Goal: Information Seeking & Learning: Learn about a topic

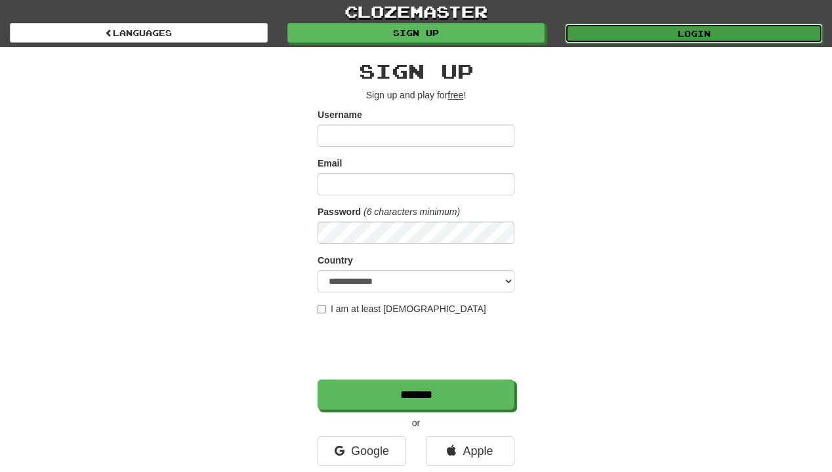
click at [702, 35] on link "Login" at bounding box center [694, 34] width 258 height 20
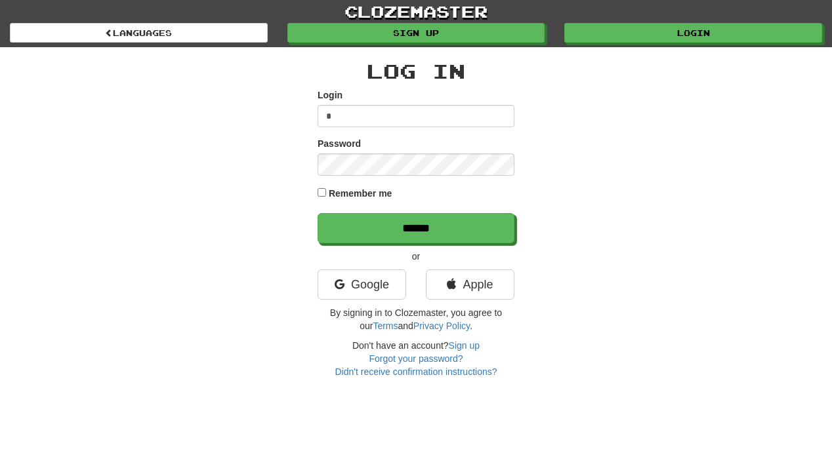
type input "**********"
click at [437, 176] on form "**********" at bounding box center [415, 166] width 197 height 155
click at [317, 213] on input "******" at bounding box center [415, 228] width 197 height 30
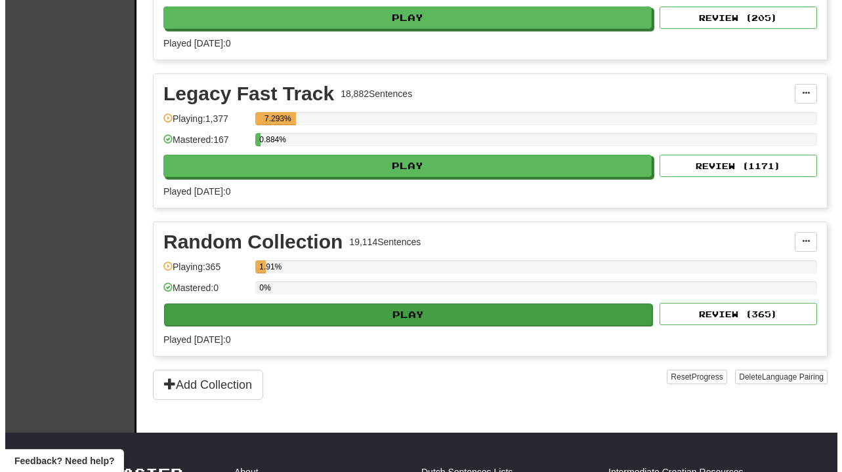
scroll to position [525, 0]
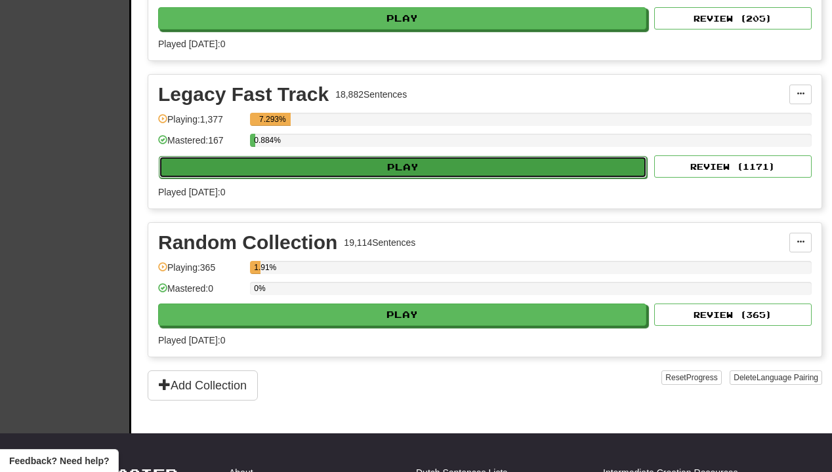
click at [425, 165] on button "Play" at bounding box center [403, 167] width 488 height 22
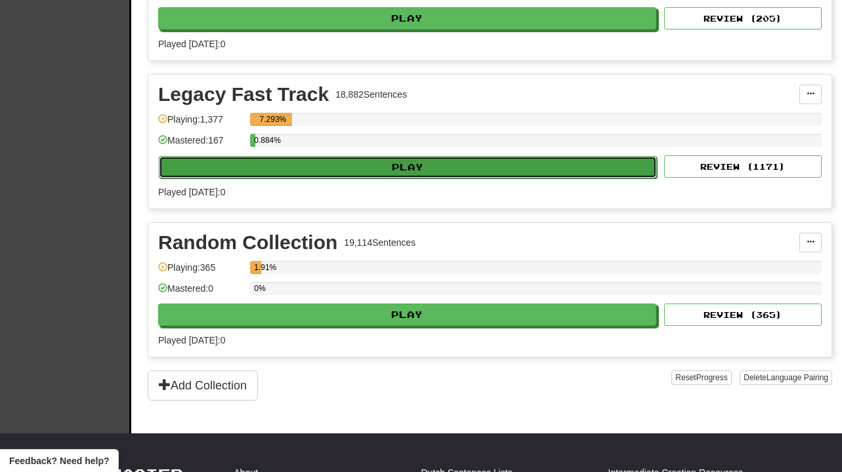
select select "**"
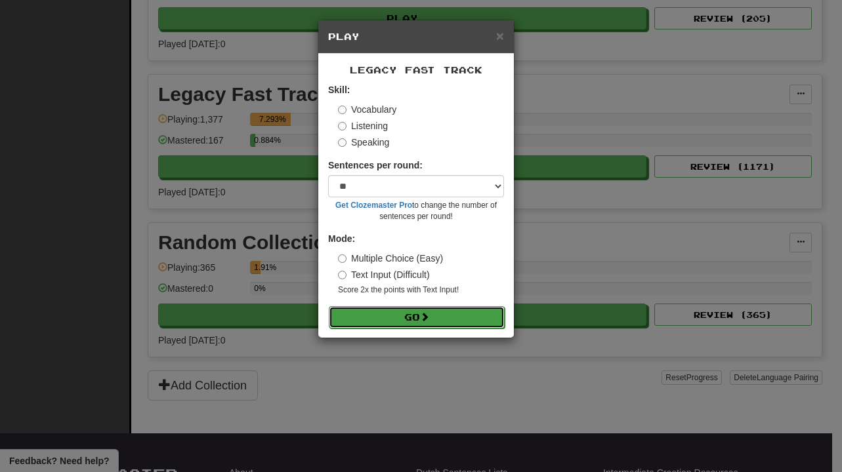
click at [452, 314] on button "Go" at bounding box center [417, 317] width 176 height 22
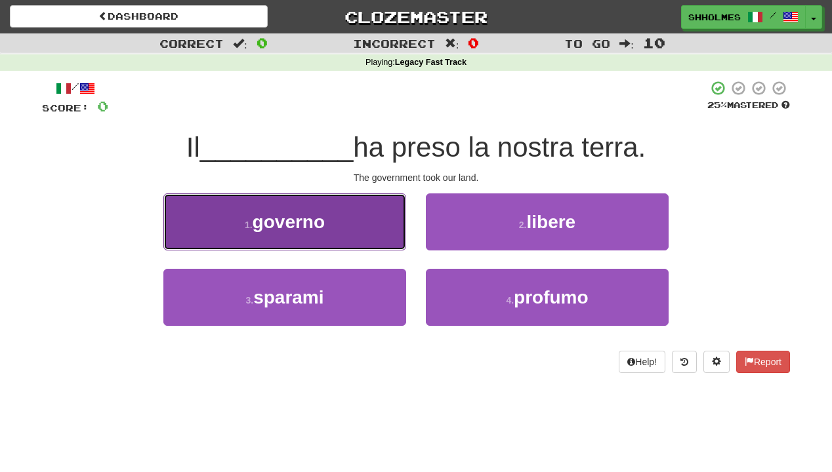
click at [317, 232] on button "1 . governo" at bounding box center [284, 221] width 243 height 57
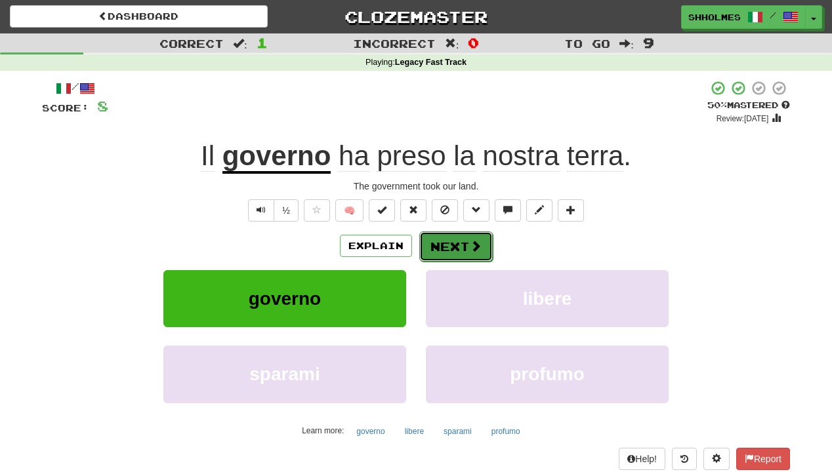
click at [455, 247] on button "Next" at bounding box center [455, 247] width 73 height 30
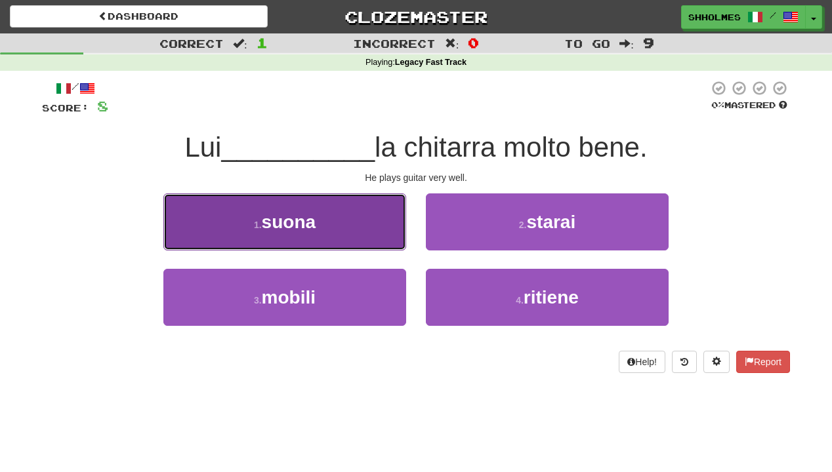
click at [374, 238] on button "1 . suona" at bounding box center [284, 221] width 243 height 57
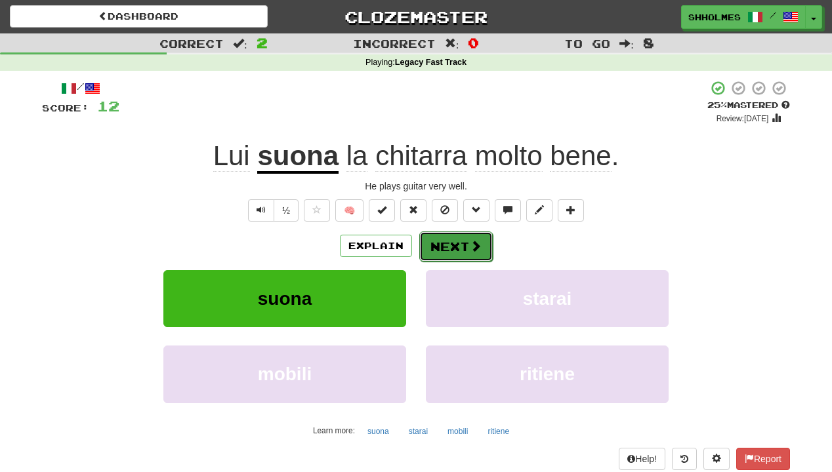
click at [470, 244] on span at bounding box center [476, 246] width 12 height 12
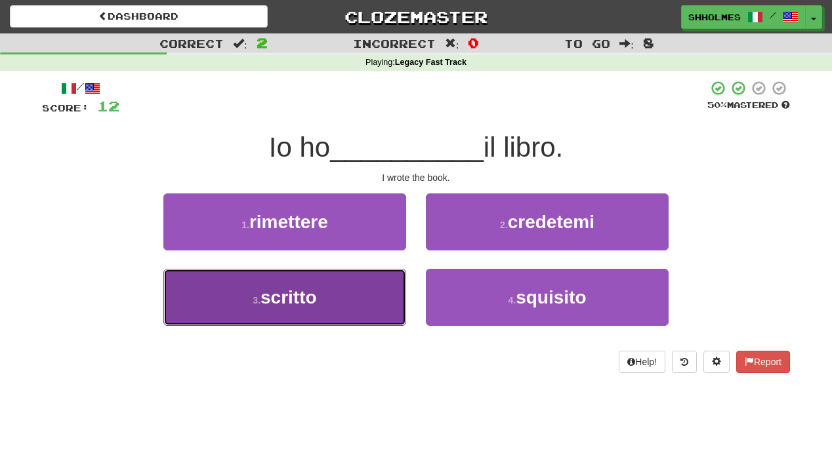
click at [364, 282] on button "3 . scritto" at bounding box center [284, 297] width 243 height 57
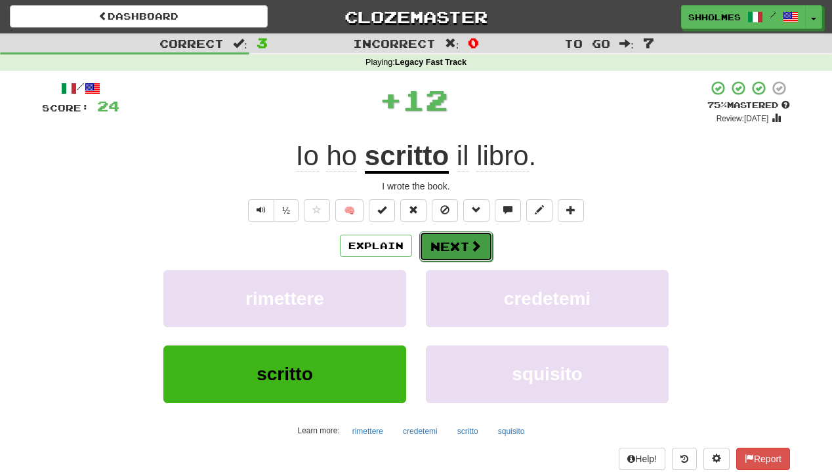
click at [445, 239] on button "Next" at bounding box center [455, 247] width 73 height 30
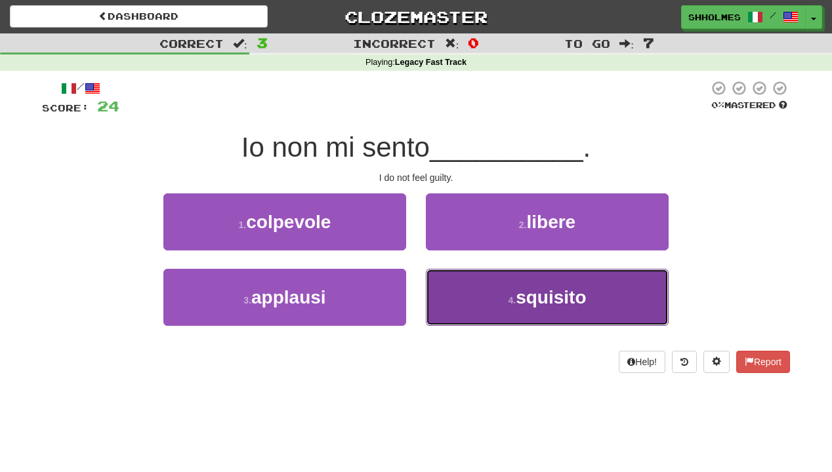
click at [467, 287] on button "4 . squisito" at bounding box center [547, 297] width 243 height 57
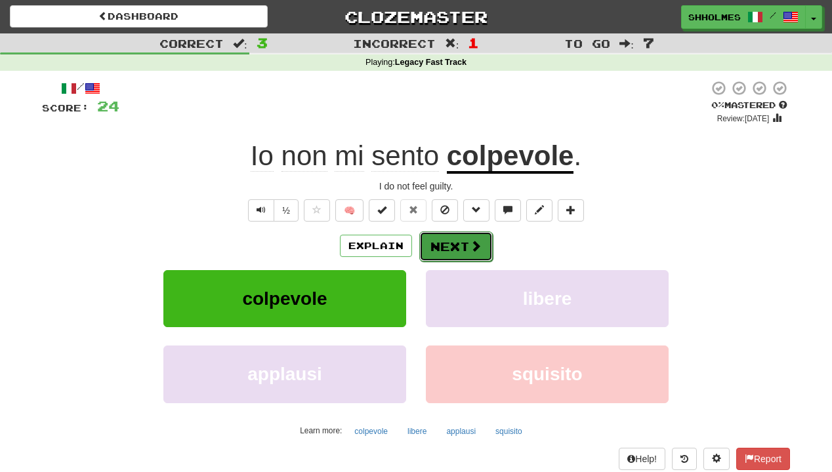
click at [434, 241] on button "Next" at bounding box center [455, 247] width 73 height 30
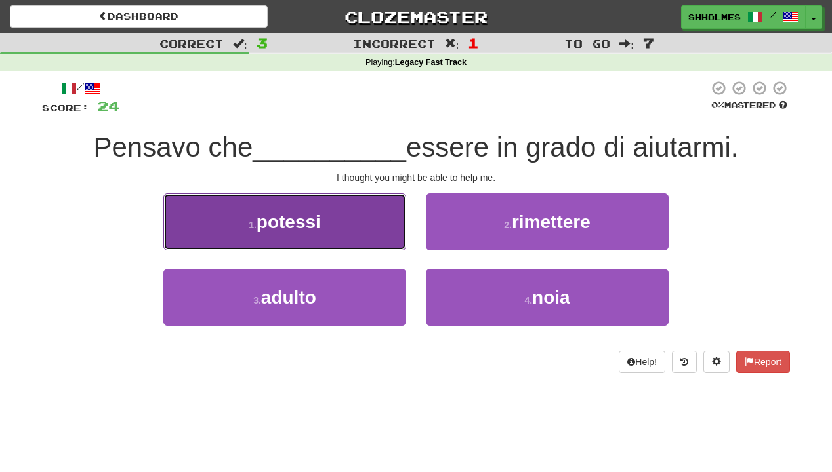
click at [352, 222] on button "1 . potessi" at bounding box center [284, 221] width 243 height 57
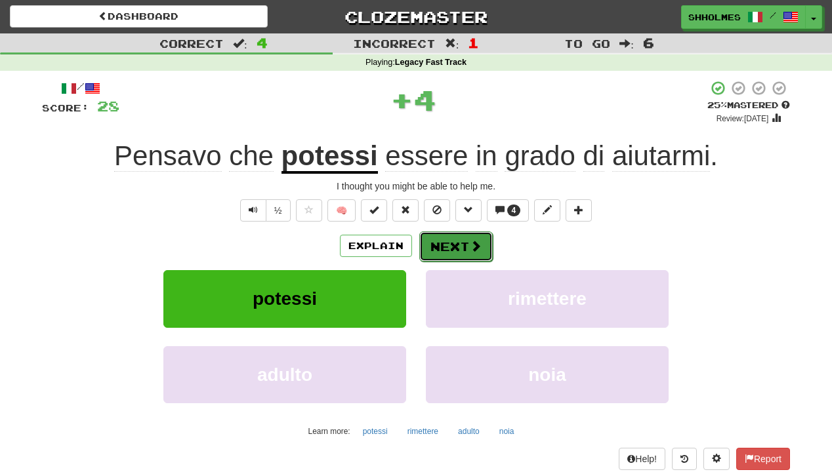
click at [448, 242] on button "Next" at bounding box center [455, 247] width 73 height 30
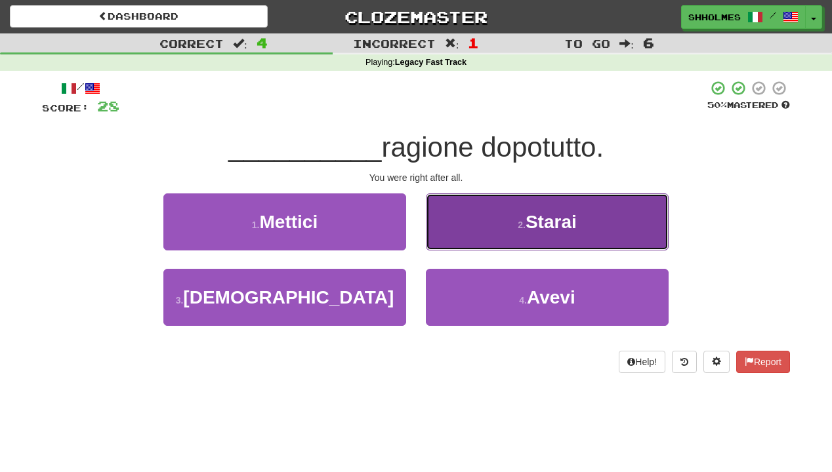
click at [487, 232] on button "2 . Starai" at bounding box center [547, 221] width 243 height 57
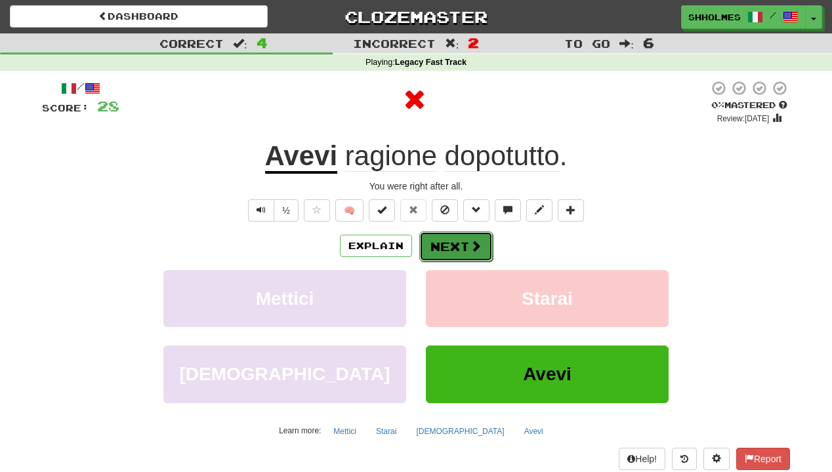
click at [443, 243] on button "Next" at bounding box center [455, 247] width 73 height 30
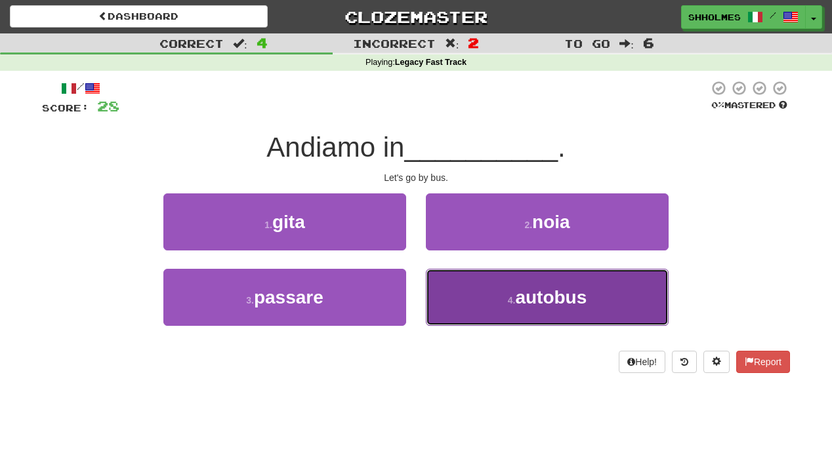
click at [485, 300] on button "4 . autobus" at bounding box center [547, 297] width 243 height 57
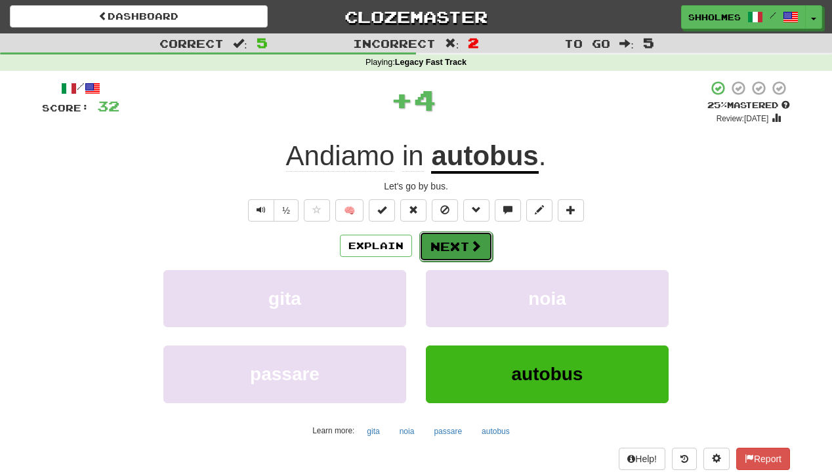
click at [447, 253] on button "Next" at bounding box center [455, 247] width 73 height 30
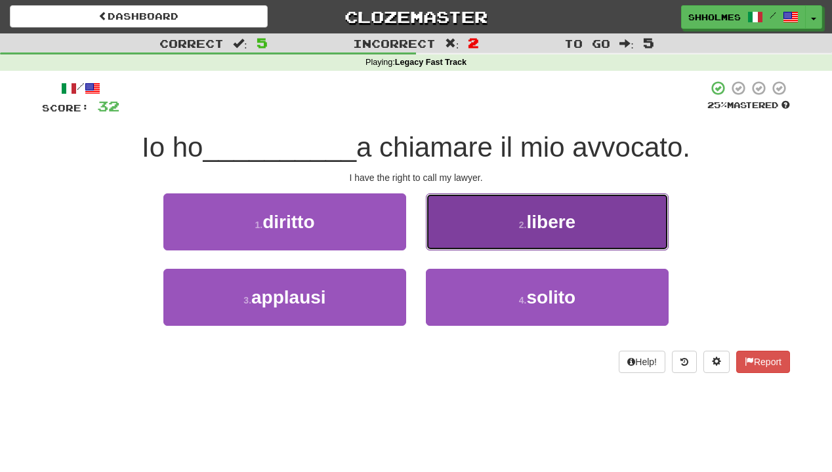
click at [473, 227] on button "2 . libere" at bounding box center [547, 221] width 243 height 57
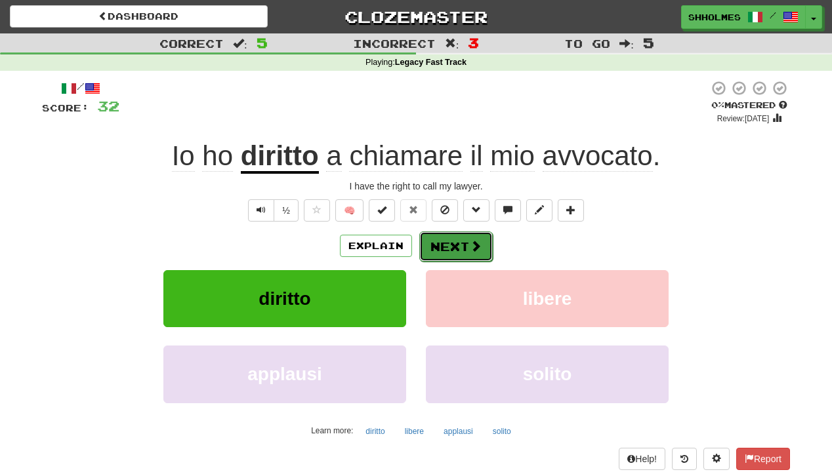
click at [443, 249] on button "Next" at bounding box center [455, 247] width 73 height 30
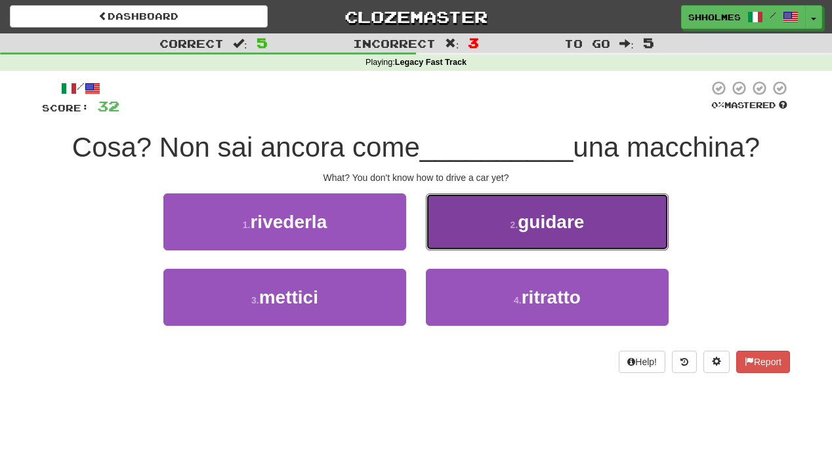
click at [472, 233] on button "2 . guidare" at bounding box center [547, 221] width 243 height 57
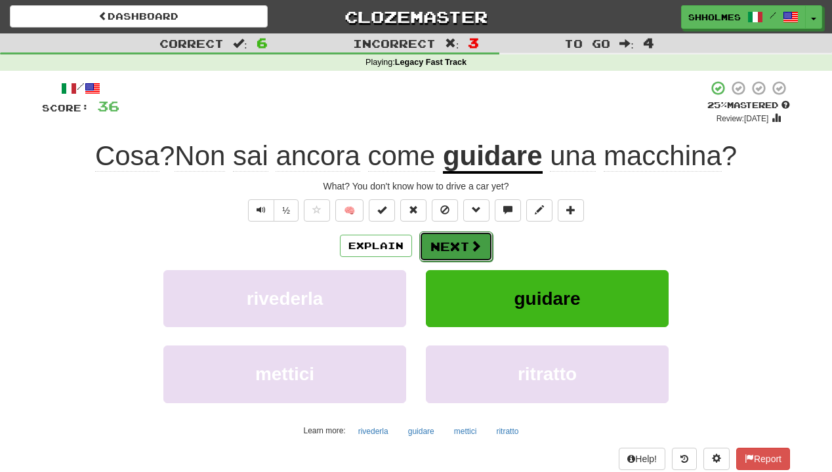
click at [467, 244] on button "Next" at bounding box center [455, 247] width 73 height 30
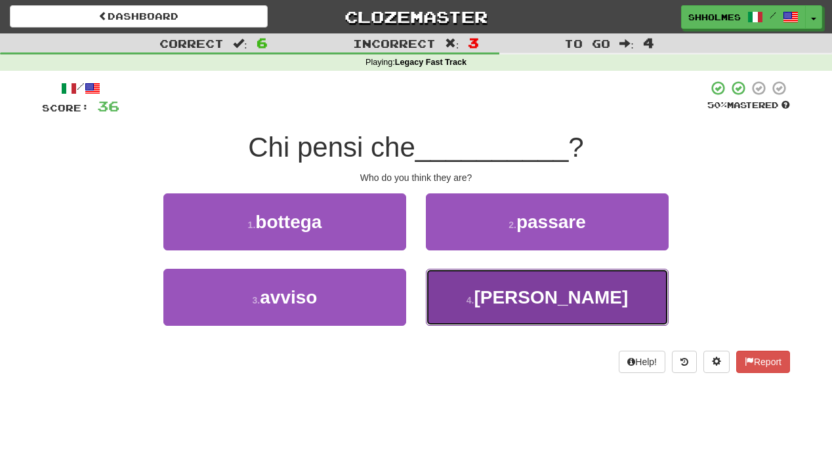
click at [495, 294] on button "4 . siano" at bounding box center [547, 297] width 243 height 57
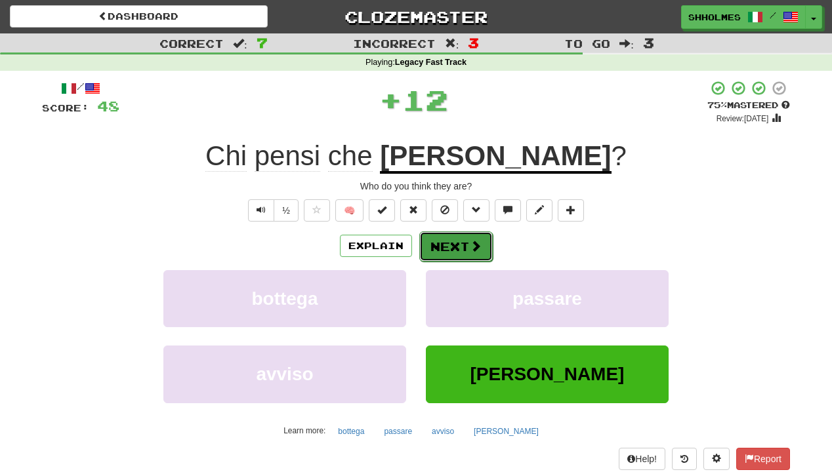
click at [464, 247] on button "Next" at bounding box center [455, 247] width 73 height 30
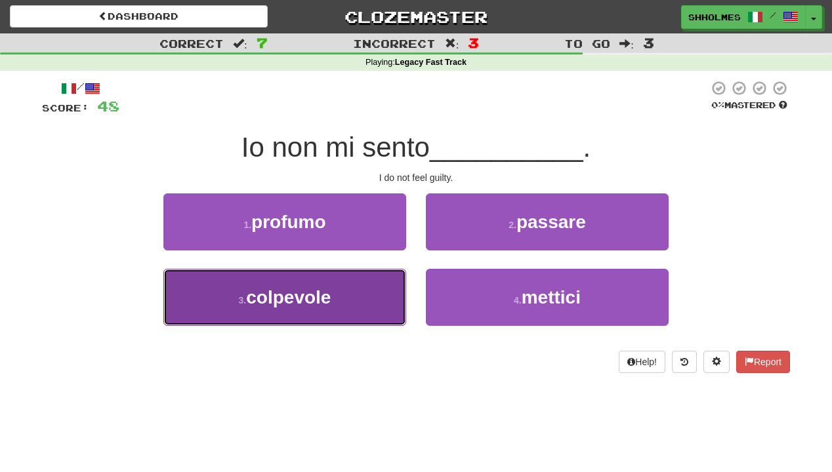
click at [395, 294] on button "3 . colpevole" at bounding box center [284, 297] width 243 height 57
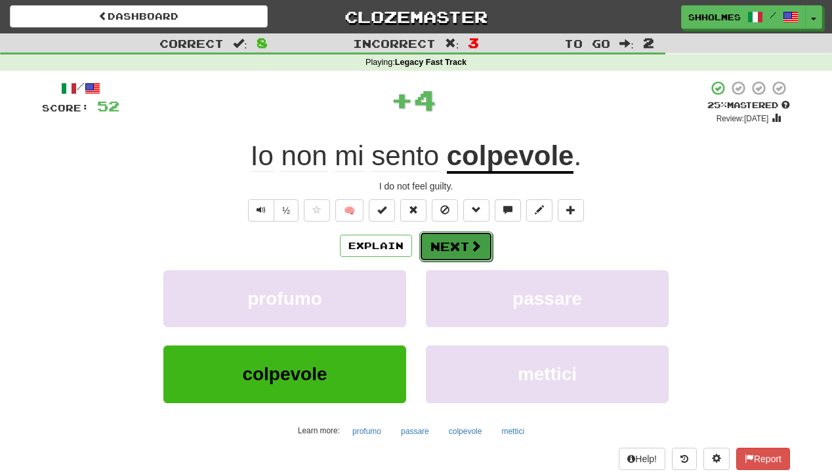
click at [451, 252] on button "Next" at bounding box center [455, 247] width 73 height 30
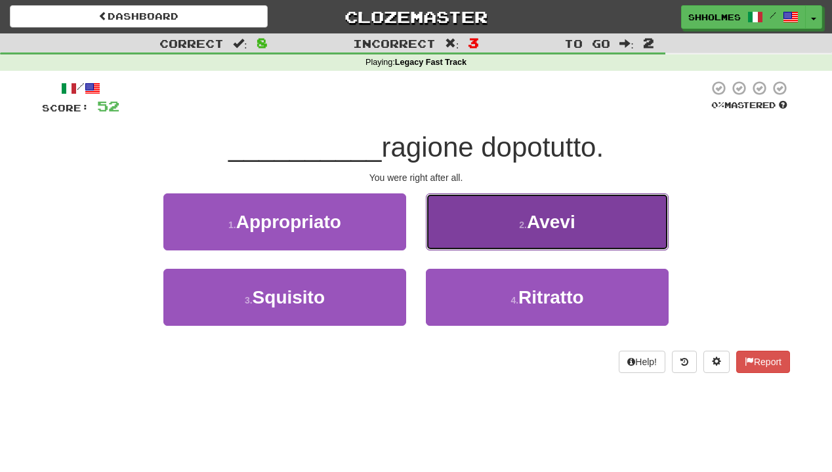
click at [469, 229] on button "2 . Avevi" at bounding box center [547, 221] width 243 height 57
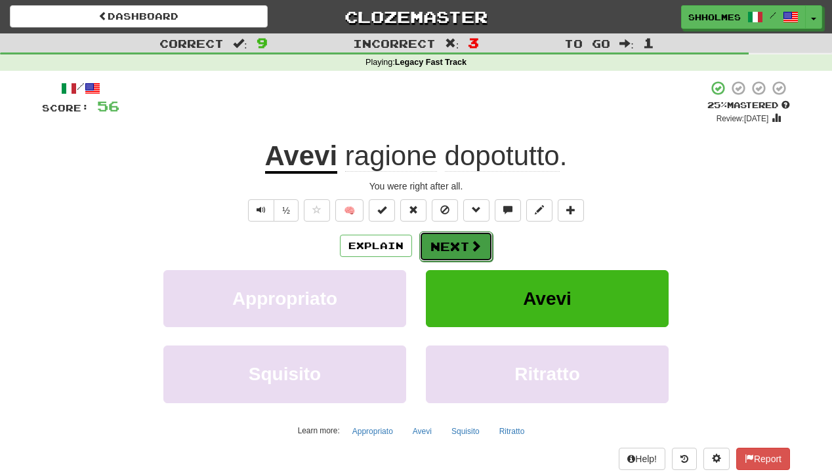
click at [464, 241] on button "Next" at bounding box center [455, 247] width 73 height 30
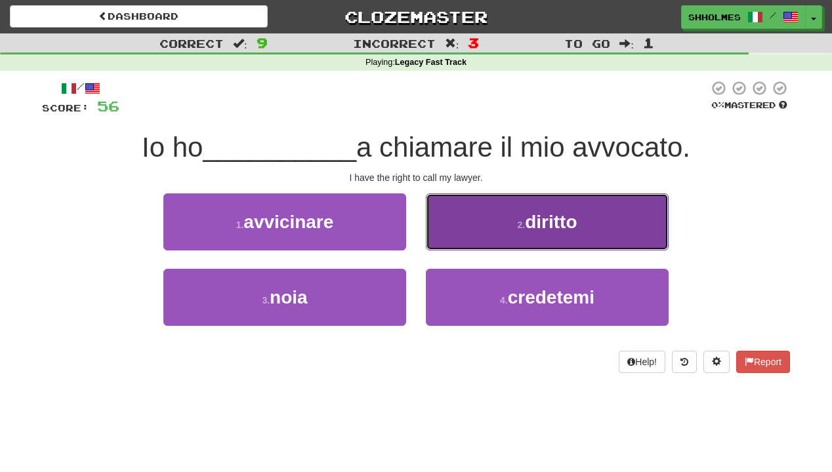
click at [477, 229] on button "2 . diritto" at bounding box center [547, 221] width 243 height 57
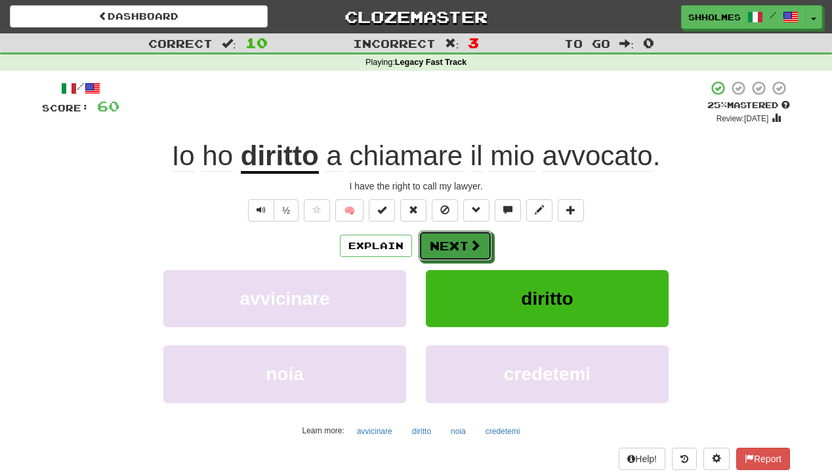
click at [447, 243] on button "Next" at bounding box center [454, 246] width 73 height 30
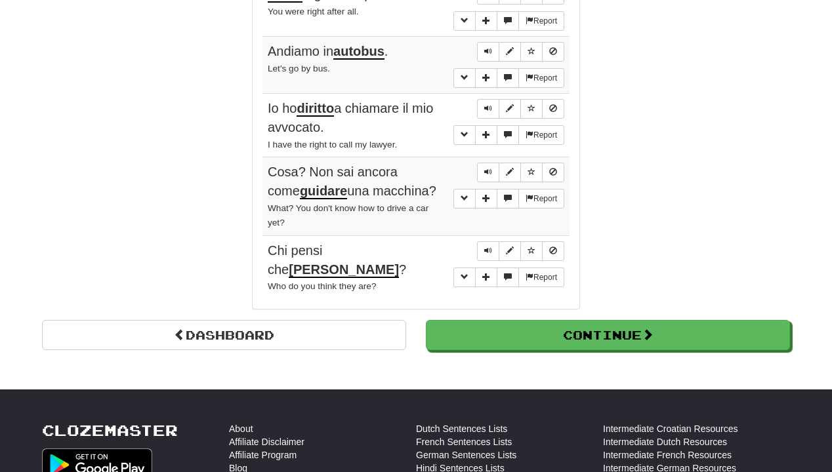
scroll to position [1312, 0]
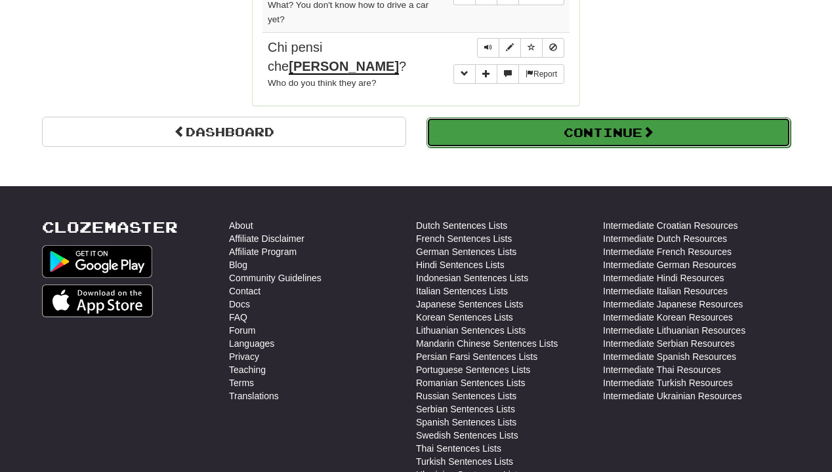
click at [471, 117] on button "Continue" at bounding box center [608, 132] width 364 height 30
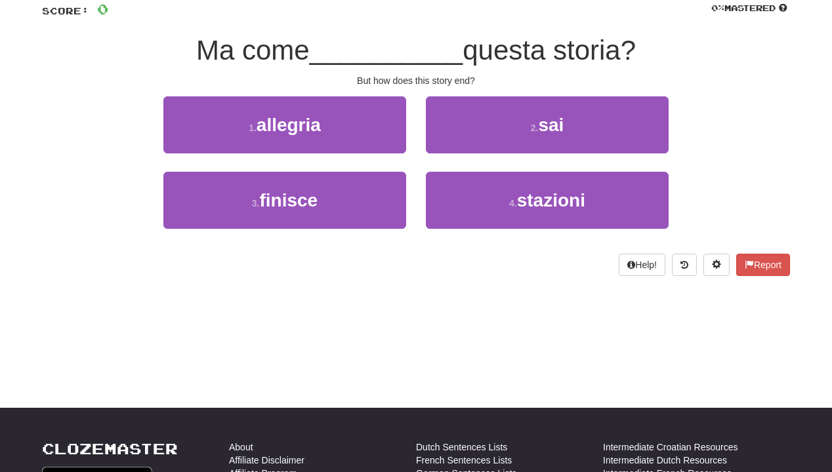
scroll to position [72, 0]
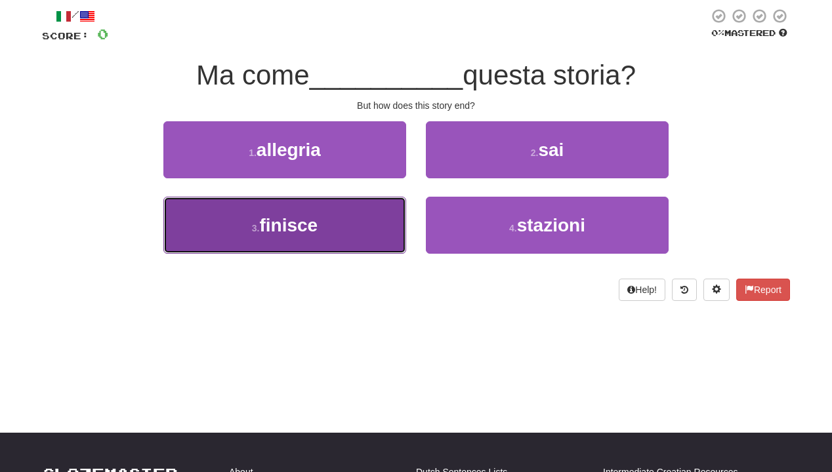
click at [344, 215] on button "3 . finisce" at bounding box center [284, 225] width 243 height 57
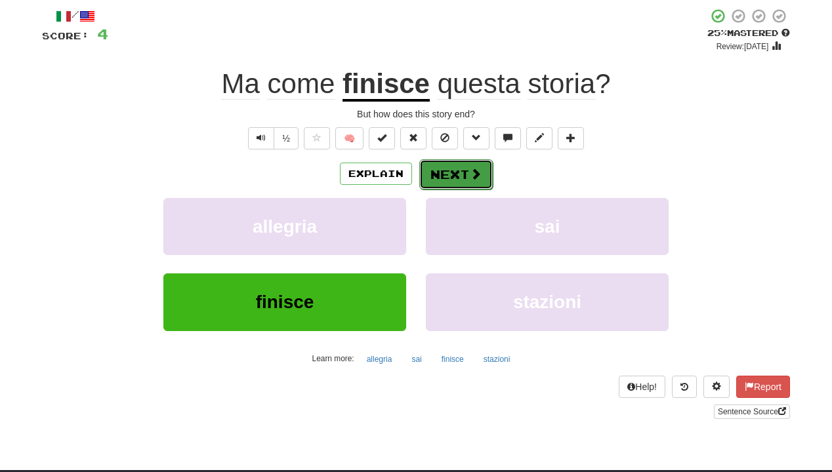
click at [455, 164] on button "Next" at bounding box center [455, 174] width 73 height 30
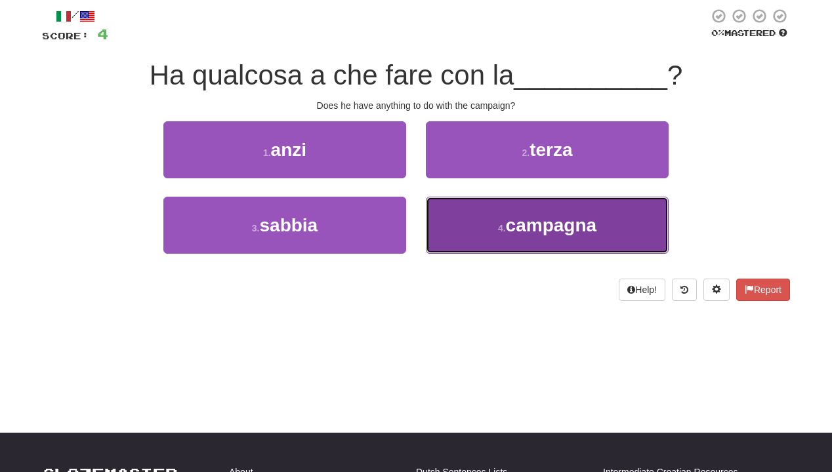
click at [485, 226] on button "4 . campagna" at bounding box center [547, 225] width 243 height 57
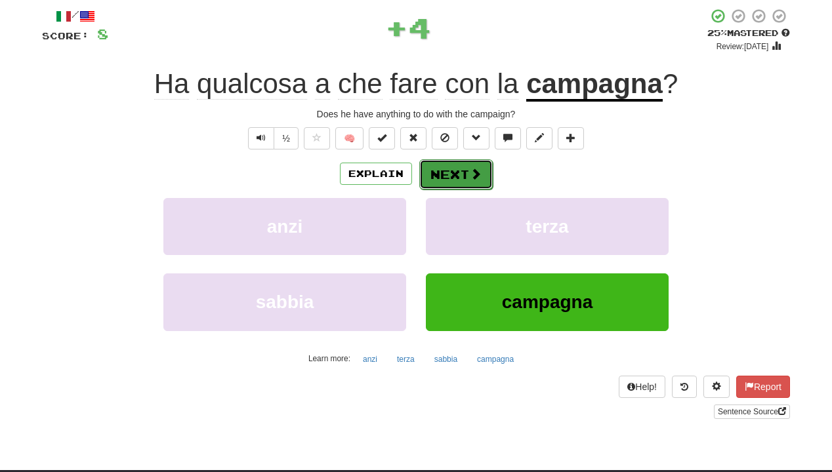
click at [472, 173] on span at bounding box center [476, 174] width 12 height 12
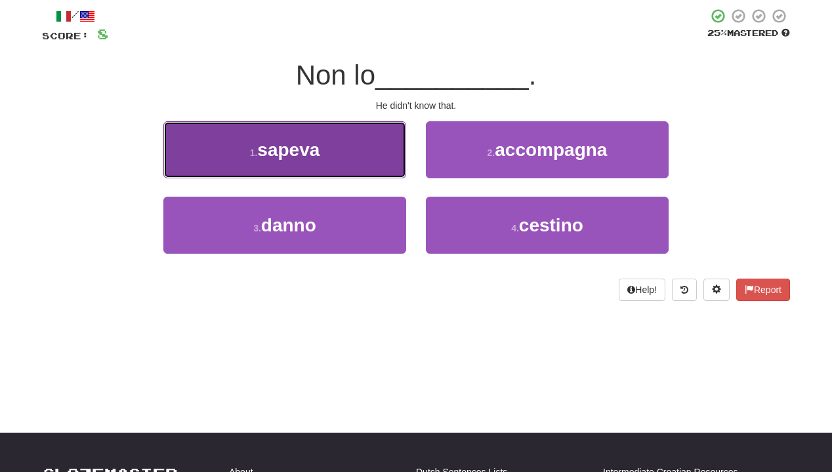
click at [373, 147] on button "1 . sapeva" at bounding box center [284, 149] width 243 height 57
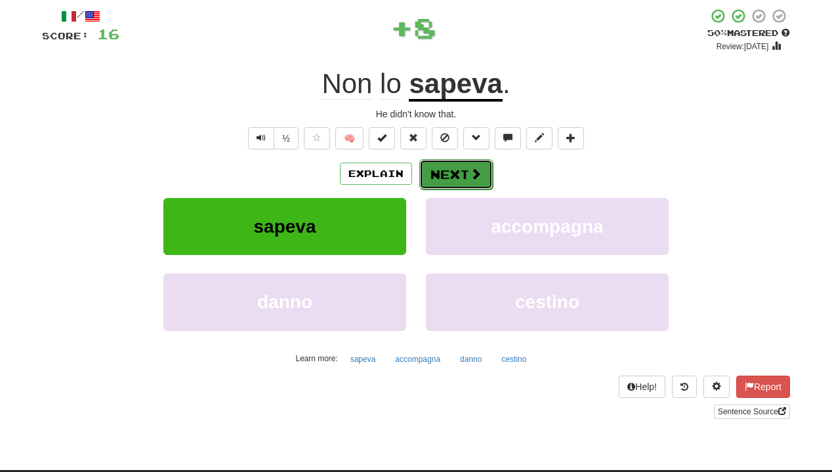
click at [445, 178] on button "Next" at bounding box center [455, 174] width 73 height 30
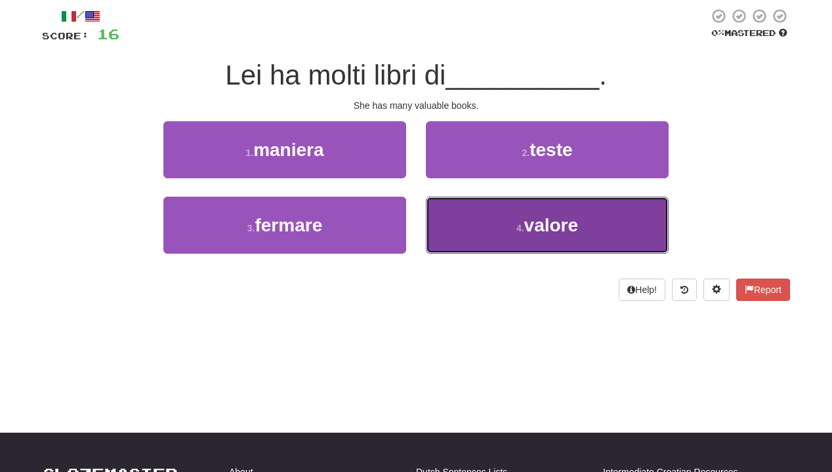
click at [479, 223] on button "4 . valore" at bounding box center [547, 225] width 243 height 57
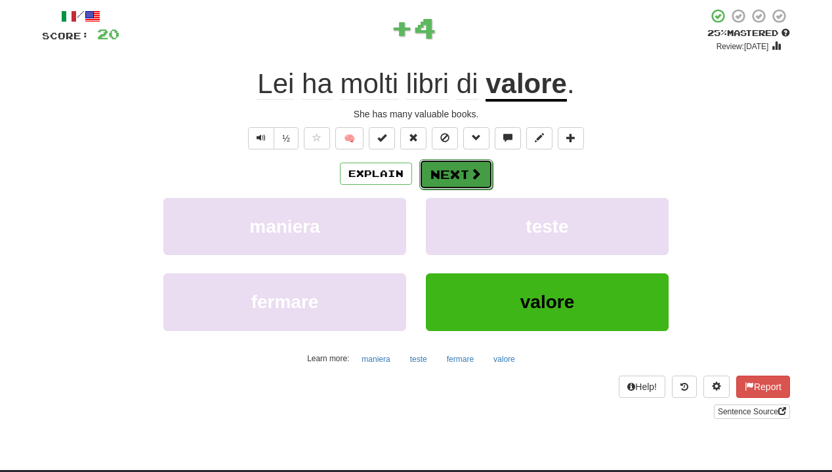
click at [470, 170] on span at bounding box center [476, 174] width 12 height 12
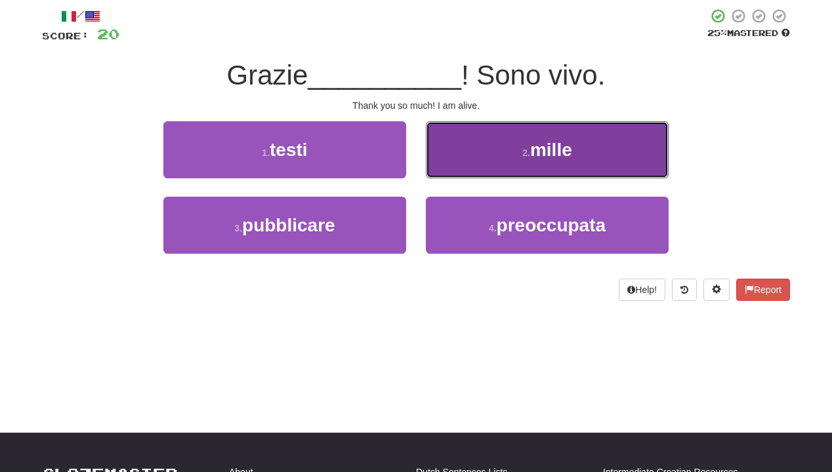
click at [474, 150] on button "2 . mille" at bounding box center [547, 149] width 243 height 57
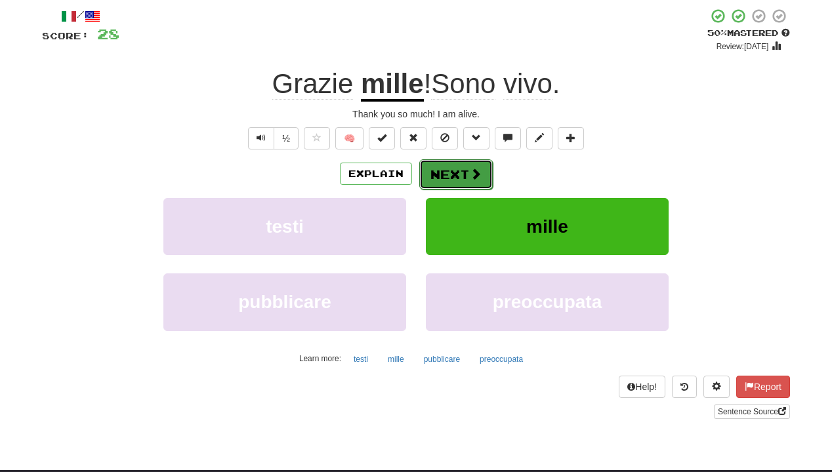
click at [458, 173] on button "Next" at bounding box center [455, 174] width 73 height 30
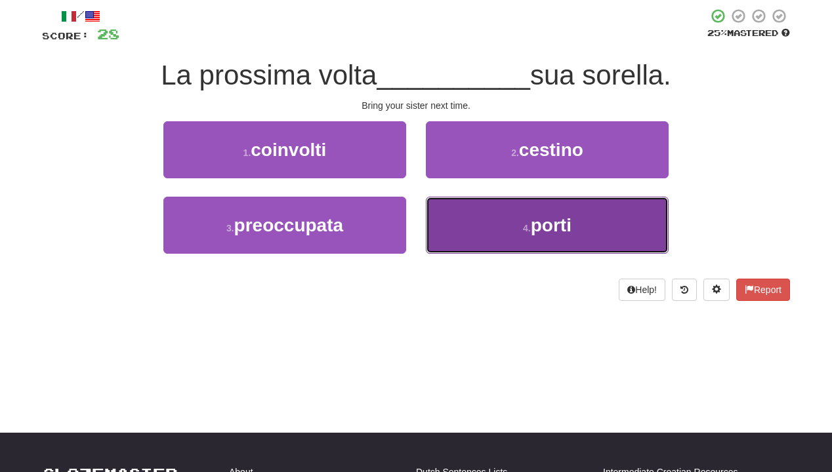
click at [475, 214] on button "4 . porti" at bounding box center [547, 225] width 243 height 57
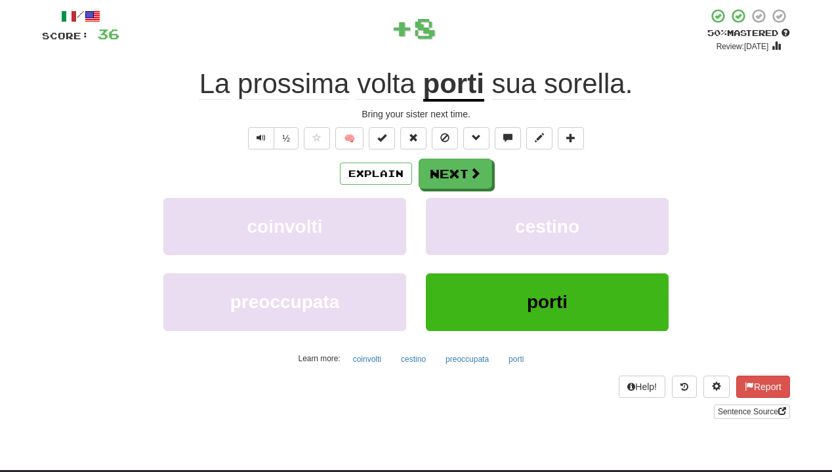
click at [432, 156] on div "/ Score: 36 + 8 50 % Mastered Review: 2025-08-30 La prossima volta porti sua so…" at bounding box center [416, 213] width 748 height 411
click at [434, 174] on button "Next" at bounding box center [455, 174] width 73 height 30
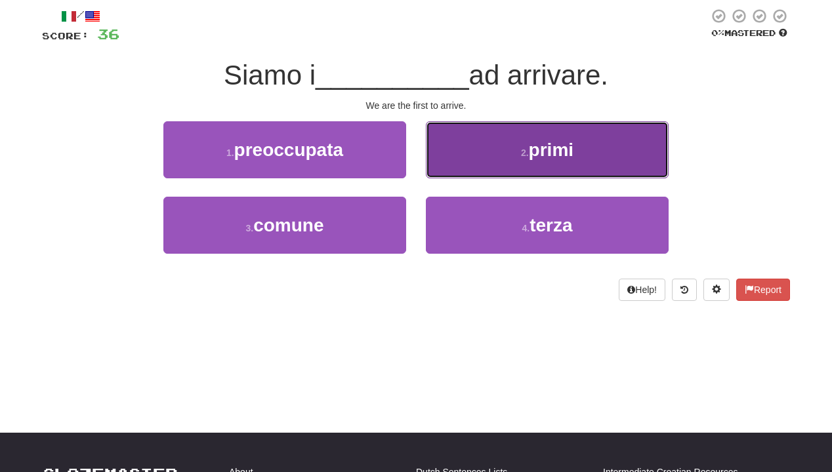
click at [460, 149] on button "2 . primi" at bounding box center [547, 149] width 243 height 57
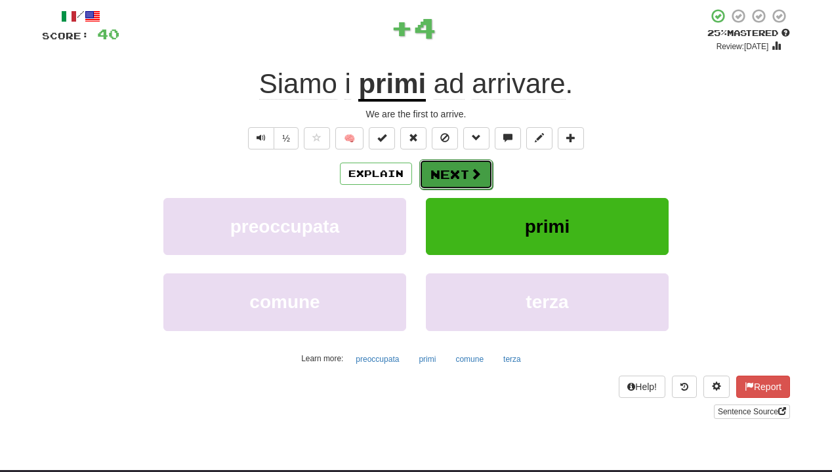
click at [458, 174] on button "Next" at bounding box center [455, 174] width 73 height 30
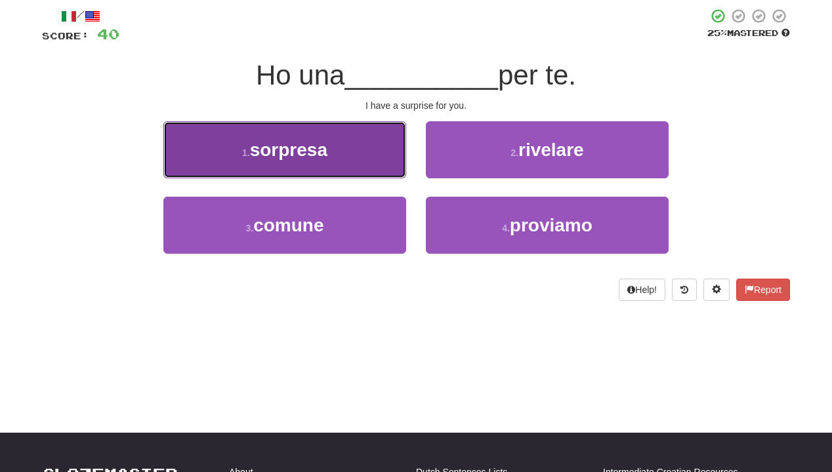
click at [357, 161] on button "1 . sorpresa" at bounding box center [284, 149] width 243 height 57
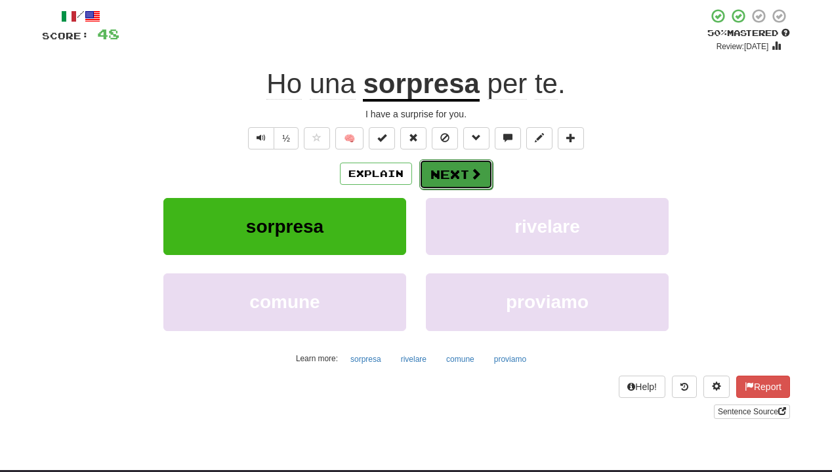
click at [448, 167] on button "Next" at bounding box center [455, 174] width 73 height 30
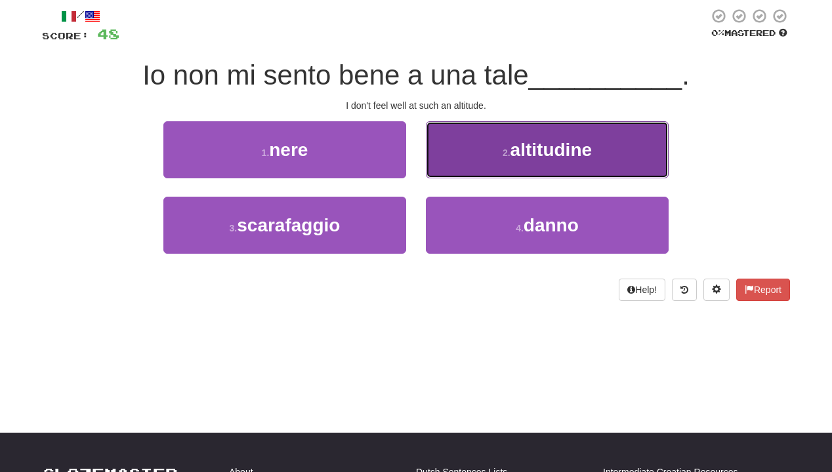
click at [458, 152] on button "2 . altitudine" at bounding box center [547, 149] width 243 height 57
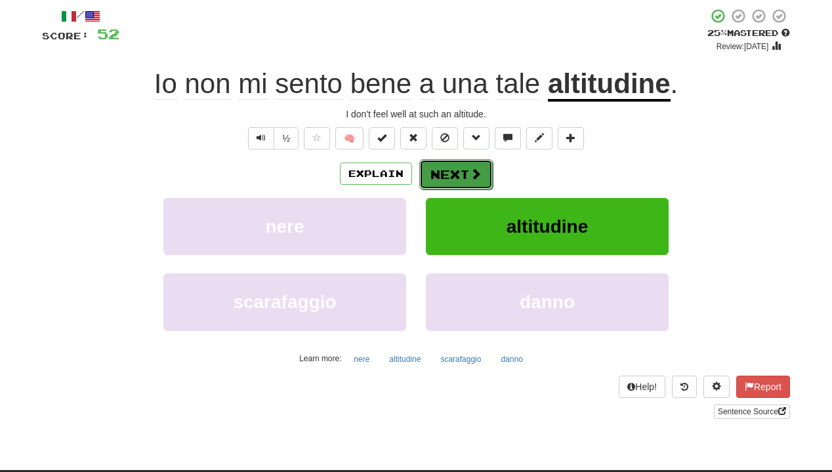
click at [453, 168] on button "Next" at bounding box center [455, 174] width 73 height 30
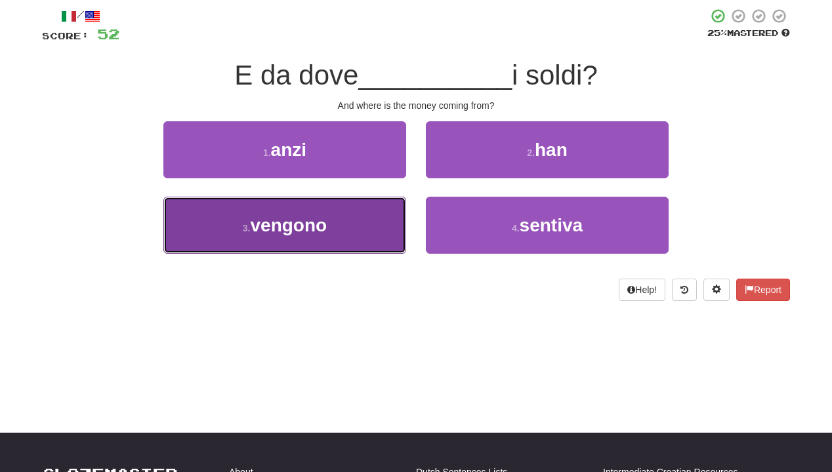
click at [354, 228] on button "3 . vengono" at bounding box center [284, 225] width 243 height 57
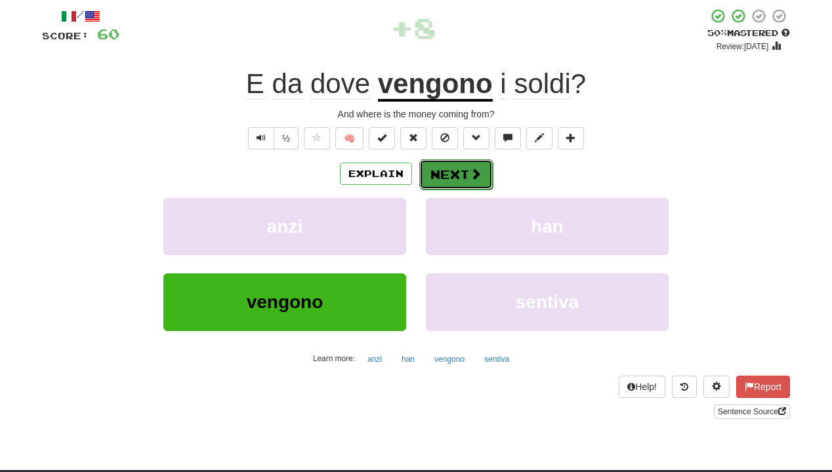
click at [445, 167] on button "Next" at bounding box center [455, 174] width 73 height 30
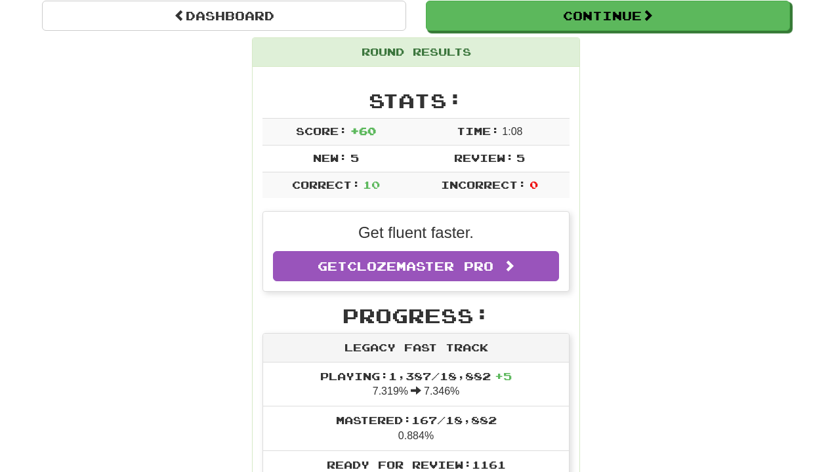
scroll to position [130, 0]
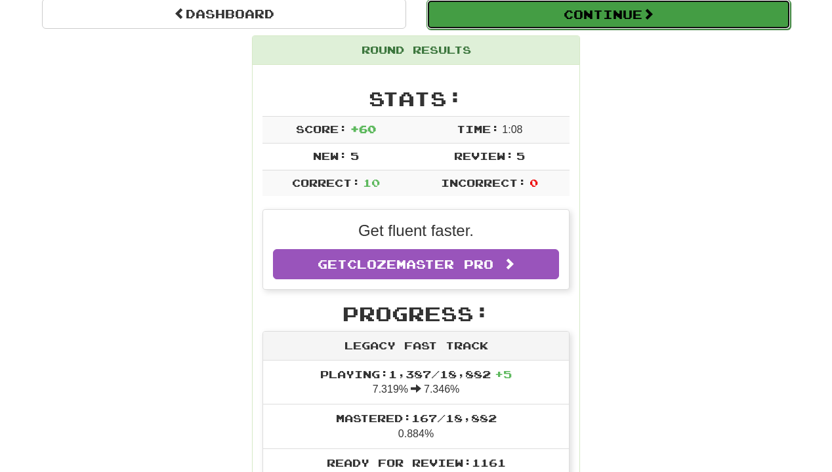
click at [548, 13] on button "Continue" at bounding box center [608, 14] width 364 height 30
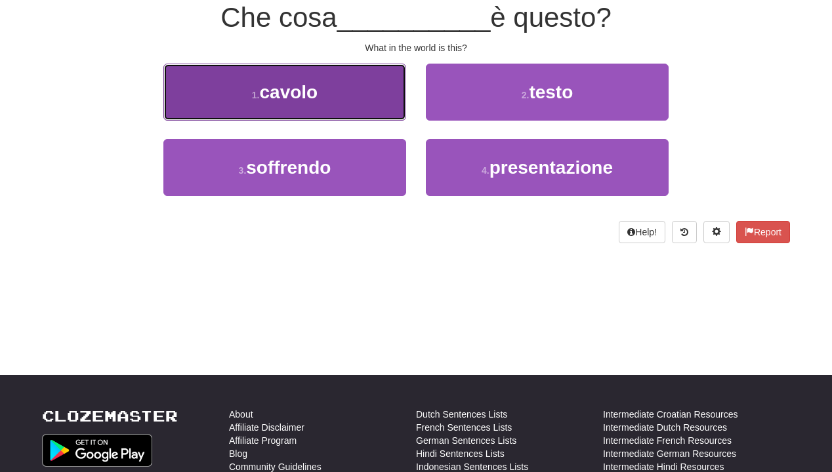
click at [352, 106] on button "1 . cavolo" at bounding box center [284, 92] width 243 height 57
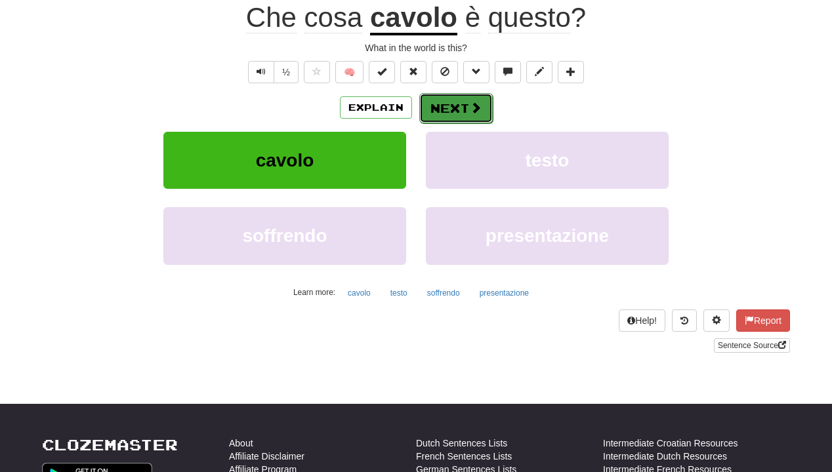
click at [434, 100] on button "Next" at bounding box center [455, 108] width 73 height 30
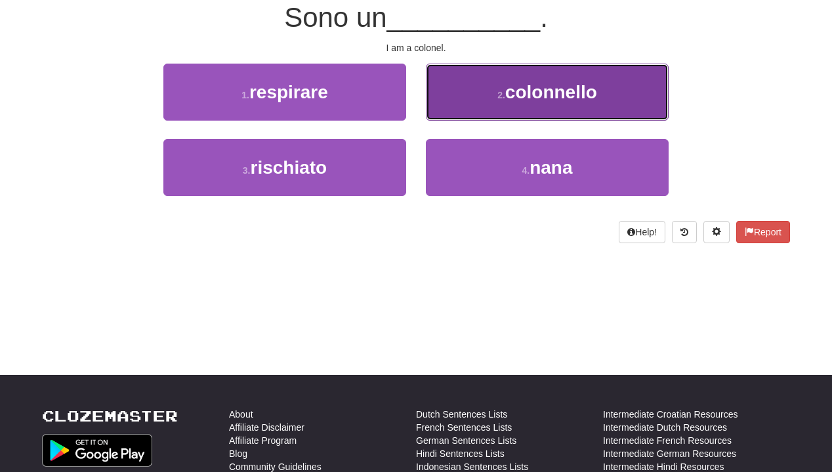
click at [436, 96] on button "2 . colonnello" at bounding box center [547, 92] width 243 height 57
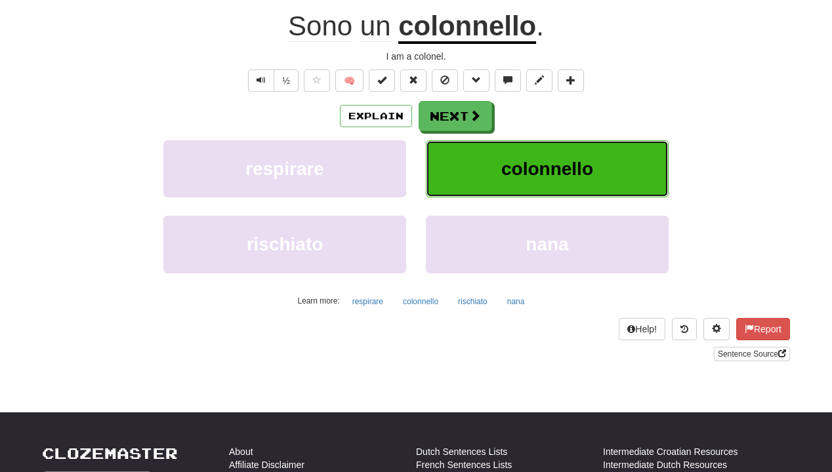
scroll to position [138, 0]
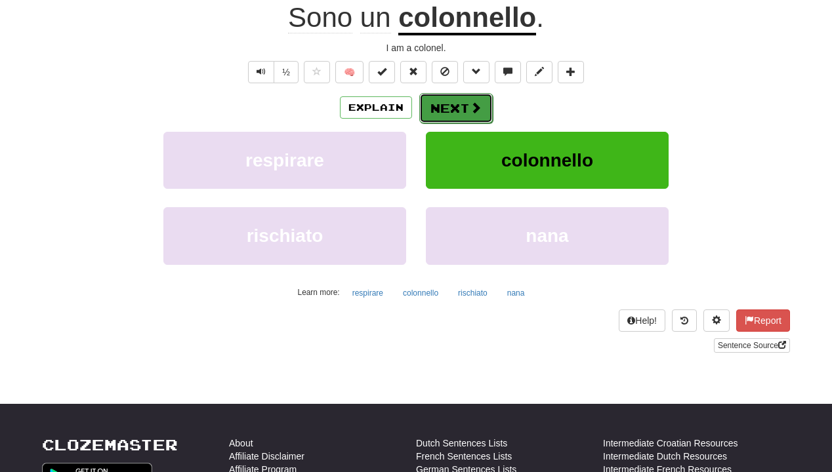
click at [437, 111] on button "Next" at bounding box center [455, 108] width 73 height 30
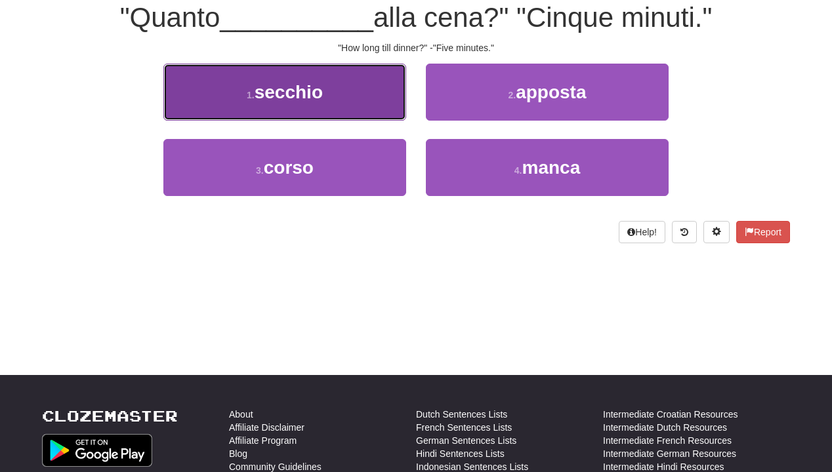
click at [361, 95] on button "1 . secchio" at bounding box center [284, 92] width 243 height 57
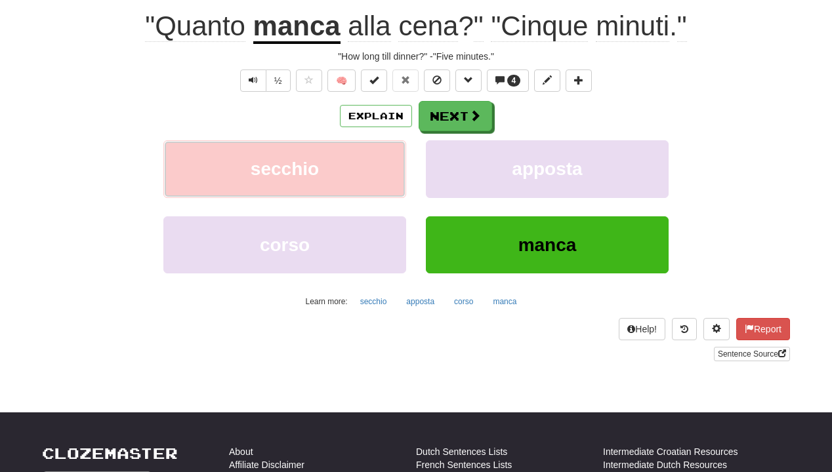
scroll to position [138, 0]
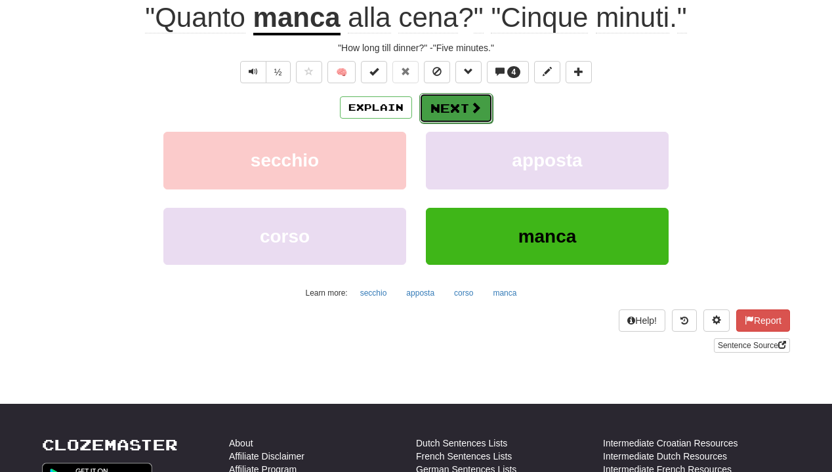
click at [450, 102] on button "Next" at bounding box center [455, 108] width 73 height 30
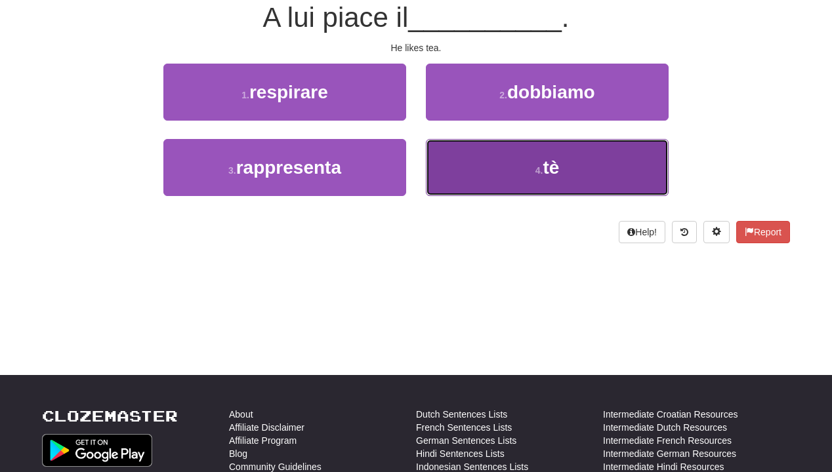
click at [474, 152] on button "4 . tè" at bounding box center [547, 167] width 243 height 57
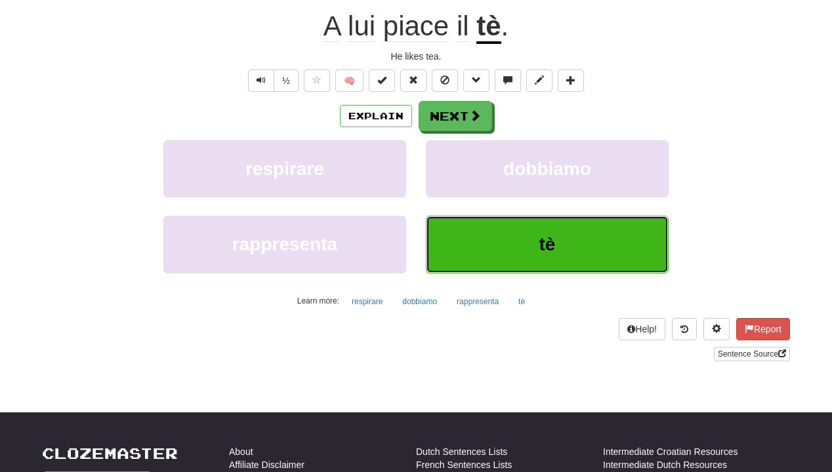
scroll to position [138, 0]
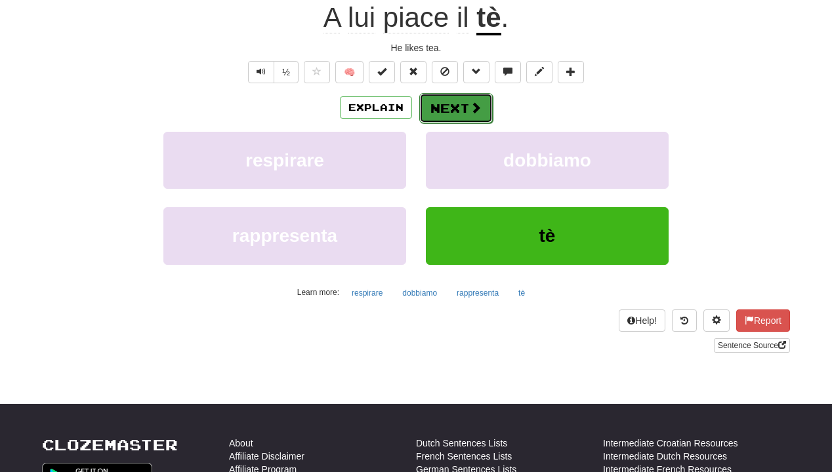
click at [437, 107] on button "Next" at bounding box center [455, 108] width 73 height 30
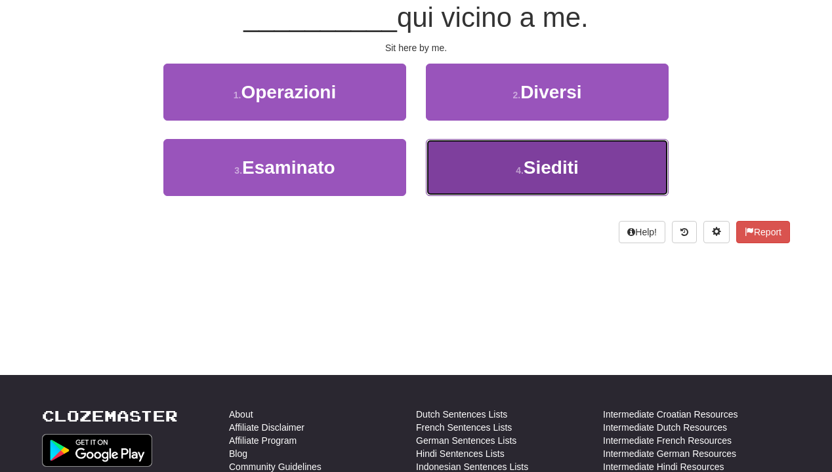
click at [489, 152] on button "4 . Siediti" at bounding box center [547, 167] width 243 height 57
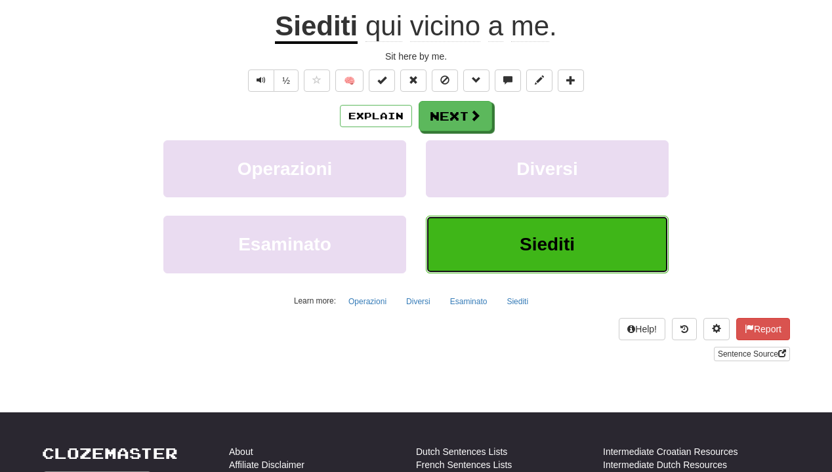
scroll to position [138, 0]
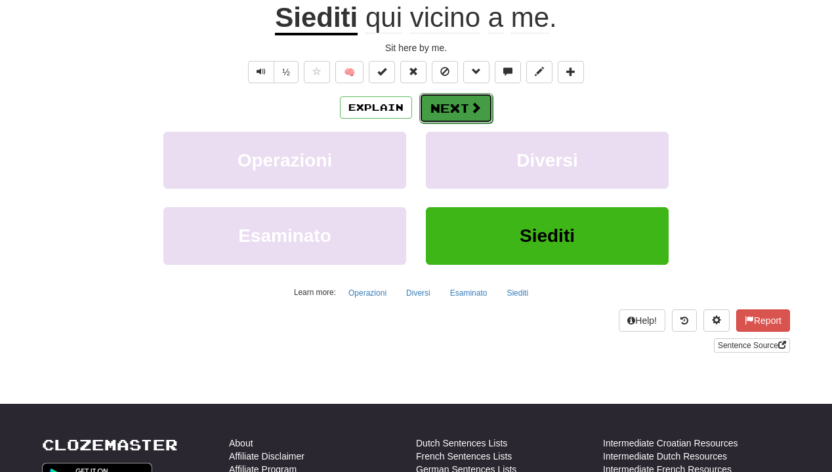
click at [468, 109] on button "Next" at bounding box center [455, 108] width 73 height 30
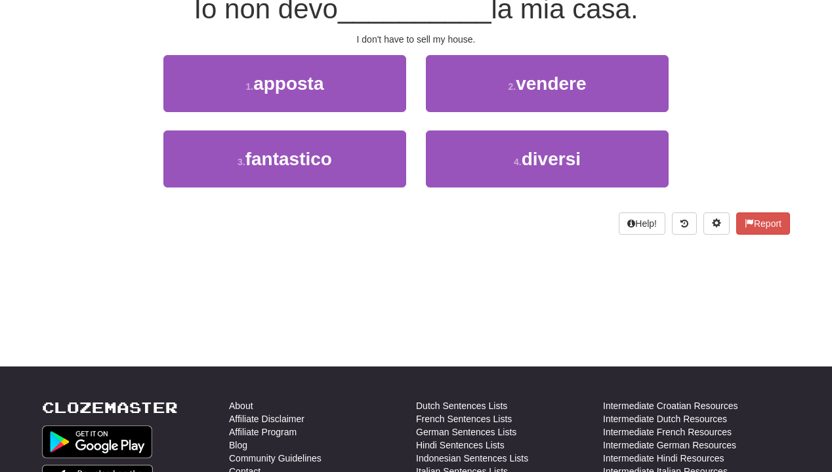
scroll to position [130, 0]
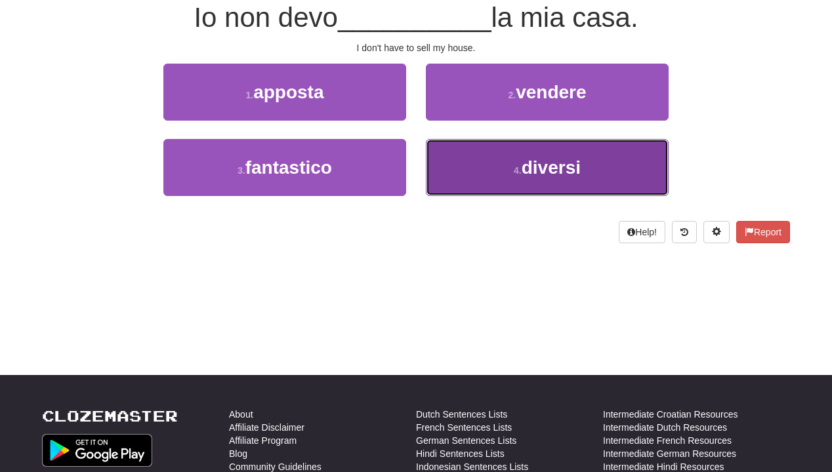
click at [465, 160] on button "4 . diversi" at bounding box center [547, 167] width 243 height 57
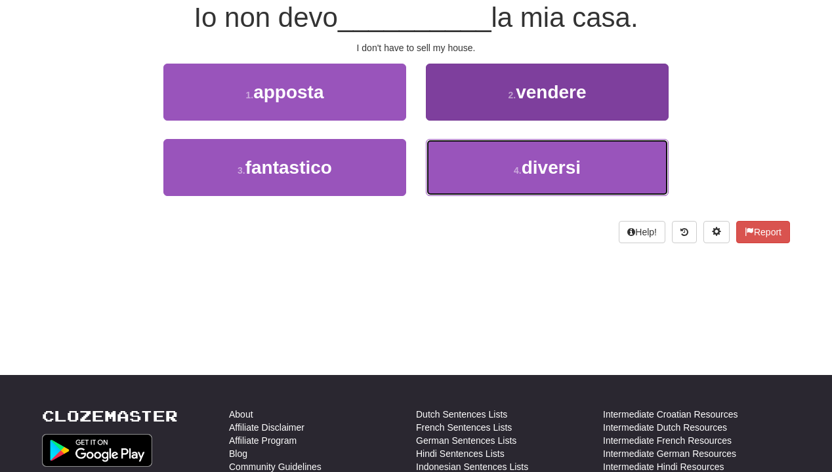
scroll to position [138, 0]
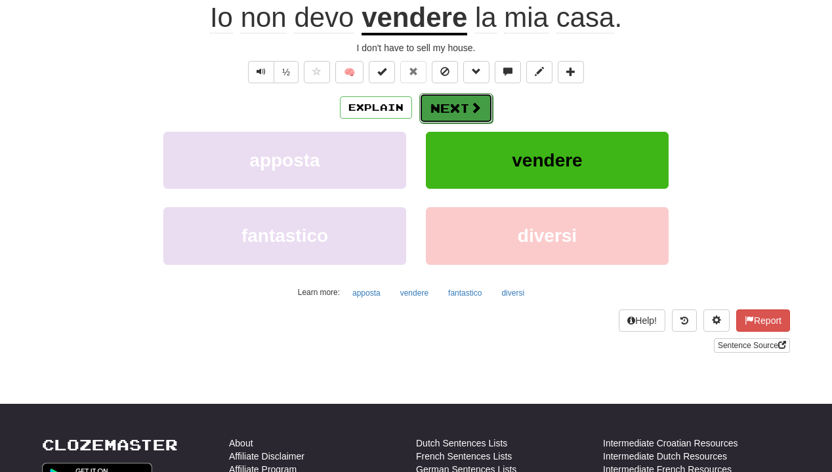
click at [461, 114] on button "Next" at bounding box center [455, 108] width 73 height 30
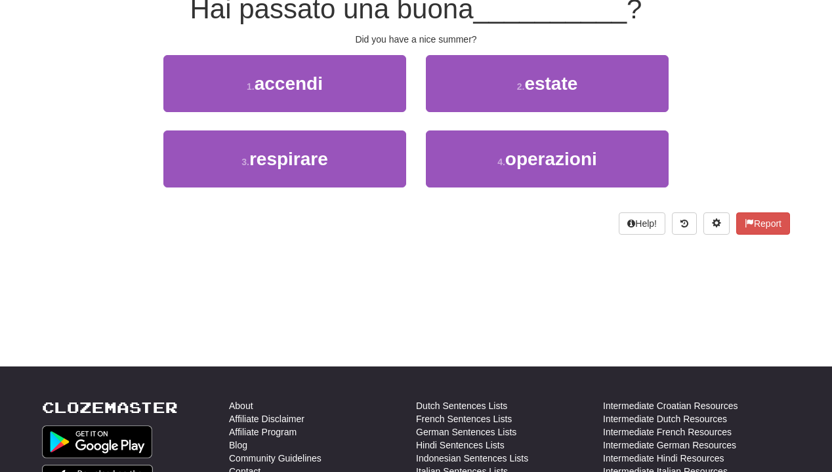
scroll to position [130, 0]
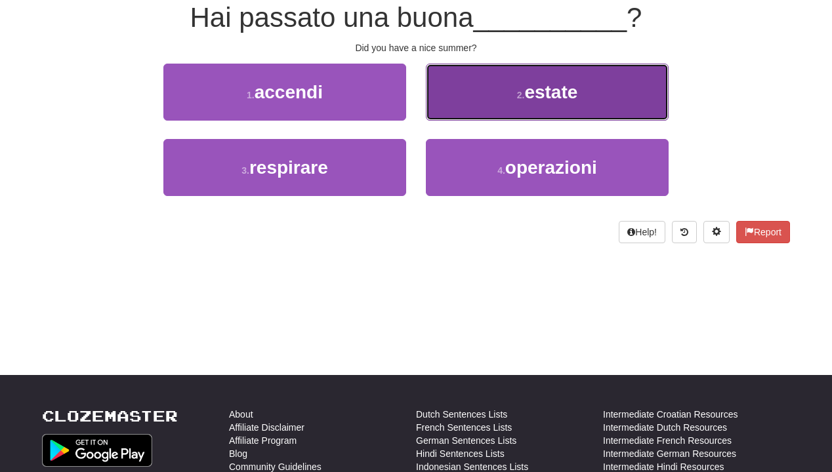
click at [464, 102] on button "2 . estate" at bounding box center [547, 92] width 243 height 57
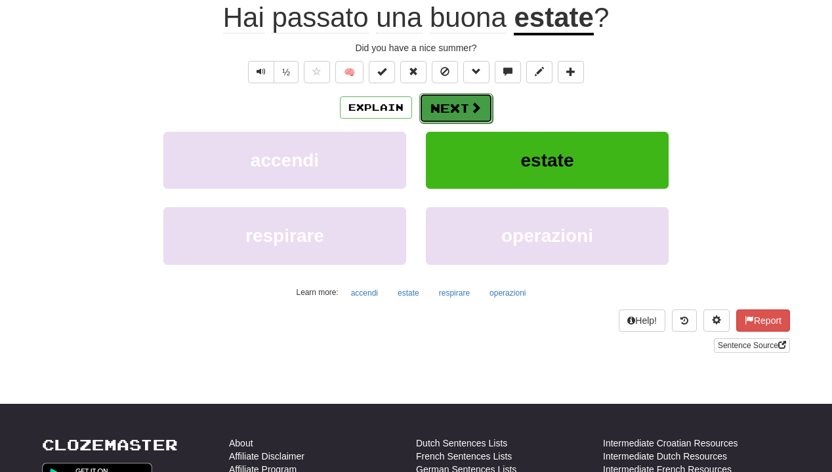
click at [460, 100] on button "Next" at bounding box center [455, 108] width 73 height 30
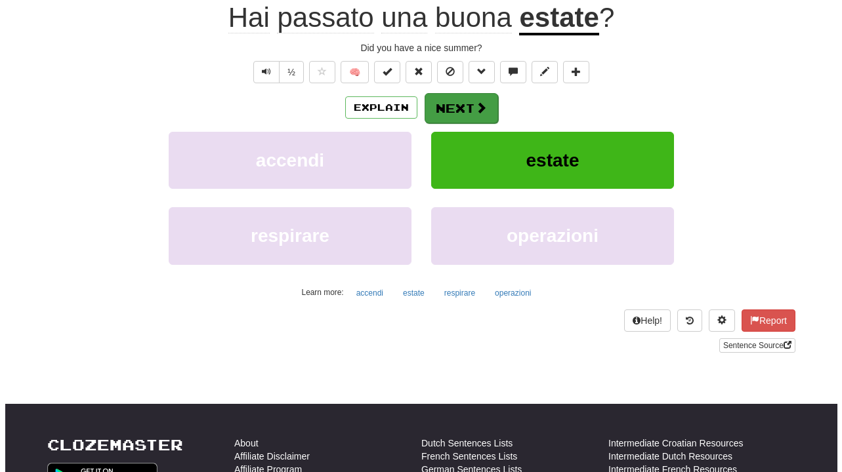
scroll to position [130, 0]
